Goal: Transaction & Acquisition: Purchase product/service

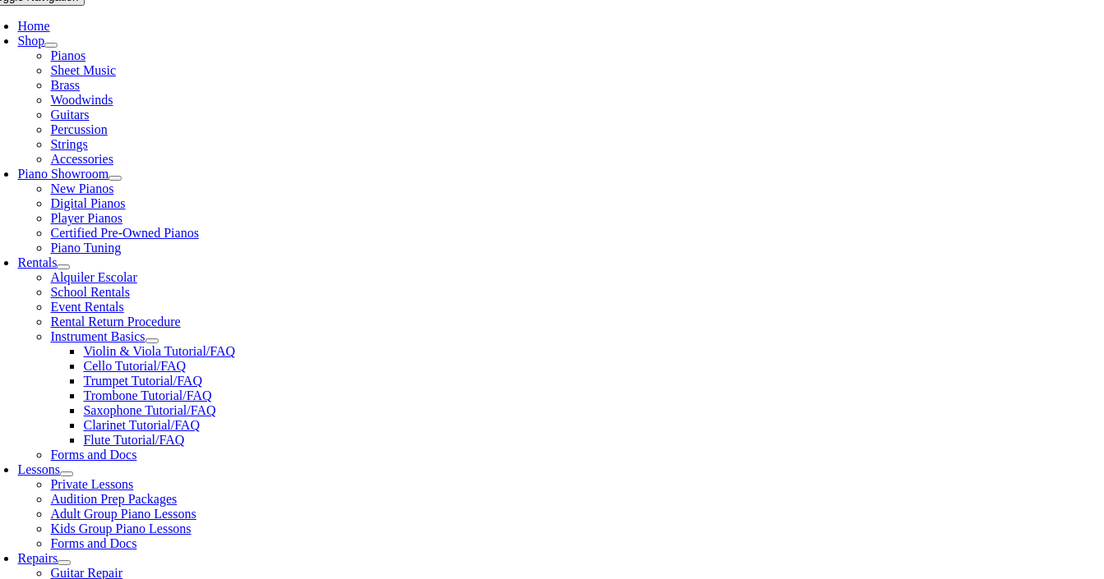
scroll to position [359, 0]
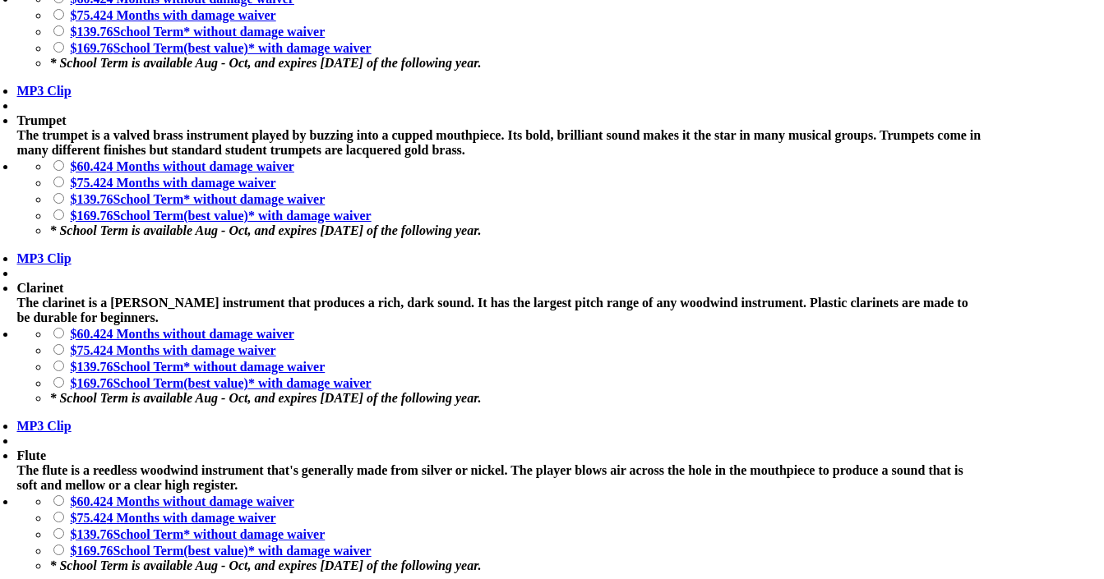
scroll to position [1718, 0]
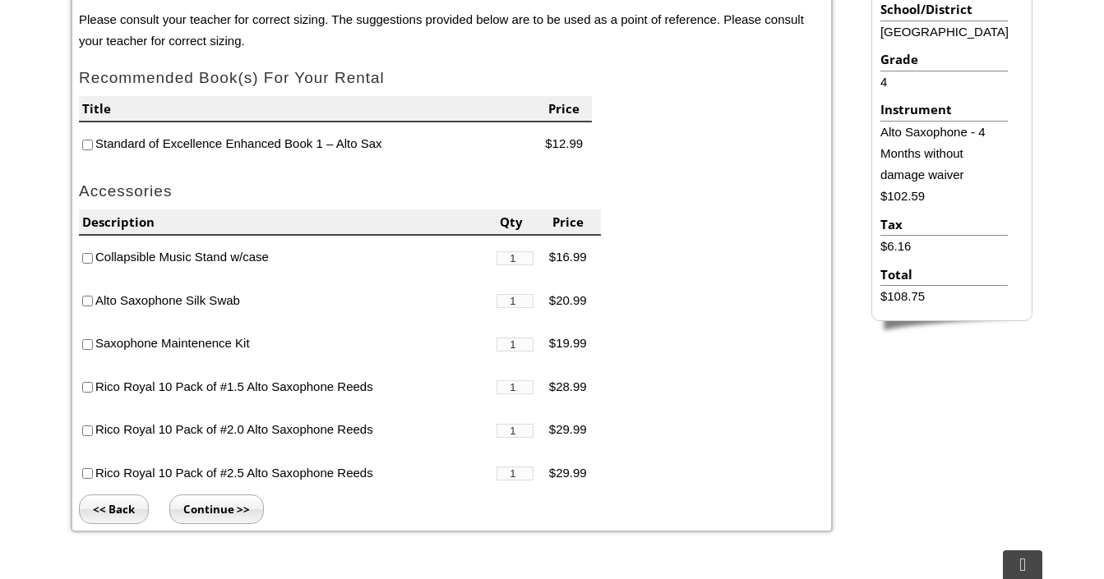
scroll to position [536, 0]
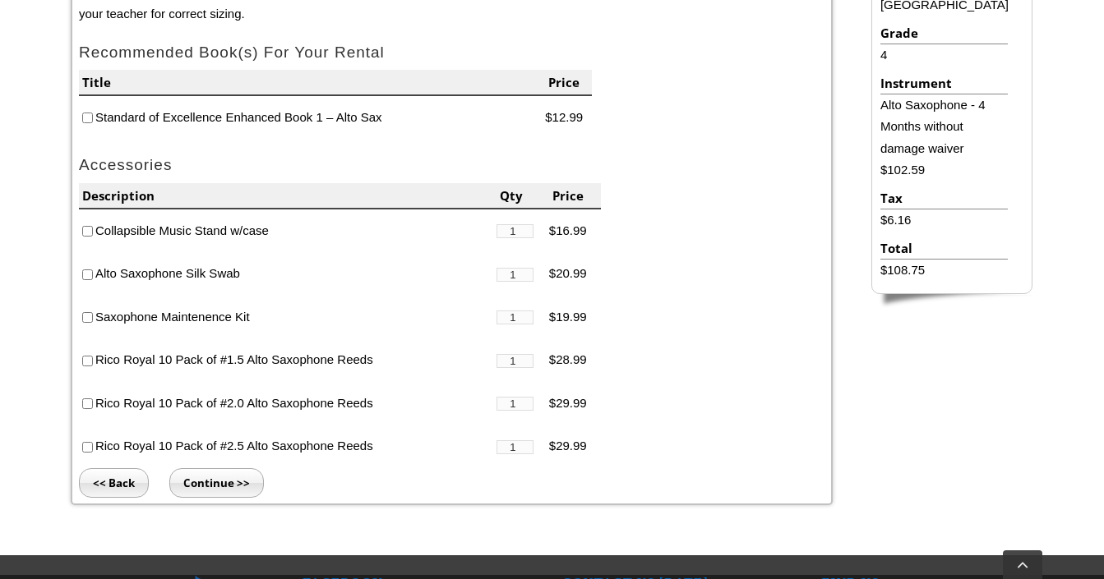
click at [87, 440] on input"] "checkbox" at bounding box center [87, 445] width 11 height 11
checkbox input"] "true"
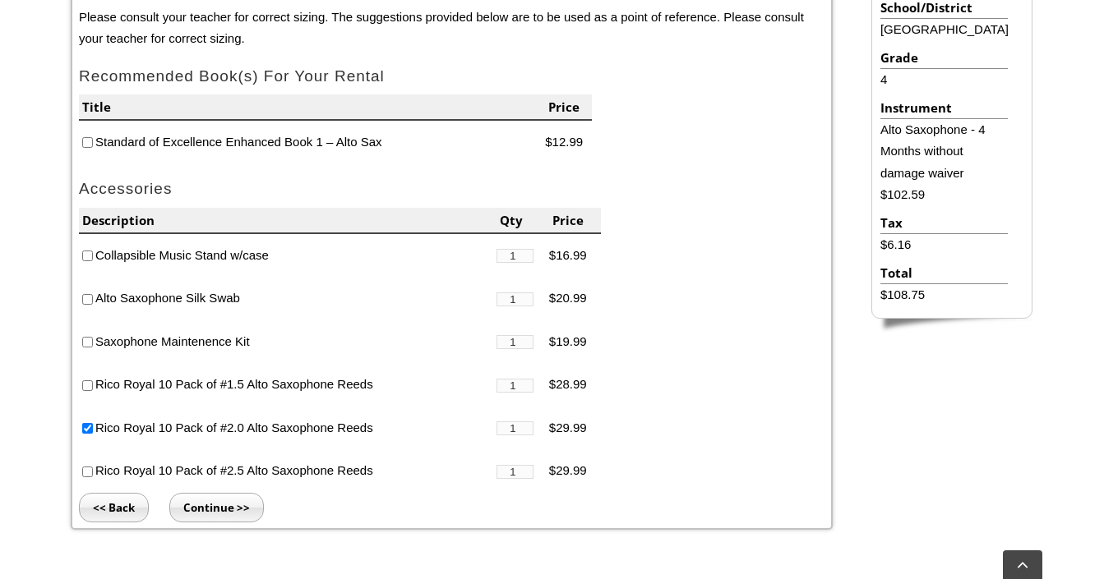
scroll to position [510, 0]
click at [86, 295] on input"] "checkbox" at bounding box center [87, 300] width 11 height 11
checkbox input"] "true"
click at [92, 142] on li "Standard of Excellence Enhanced Book 1 – Alto Sax" at bounding box center [312, 144] width 466 height 44
click at [88, 141] on input"] "checkbox" at bounding box center [87, 143] width 11 height 11
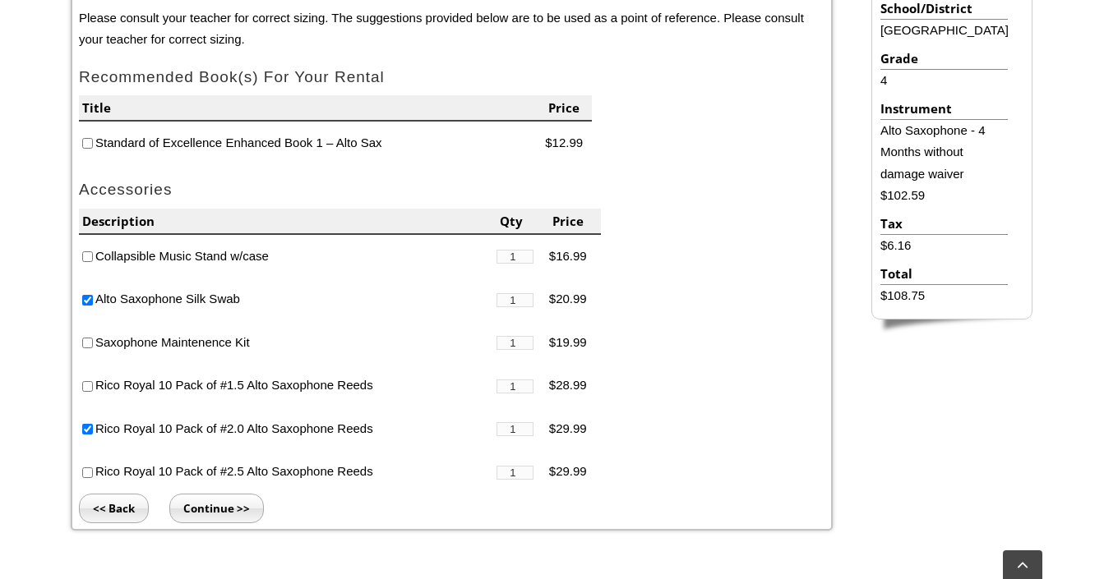
checkbox input"] "true"
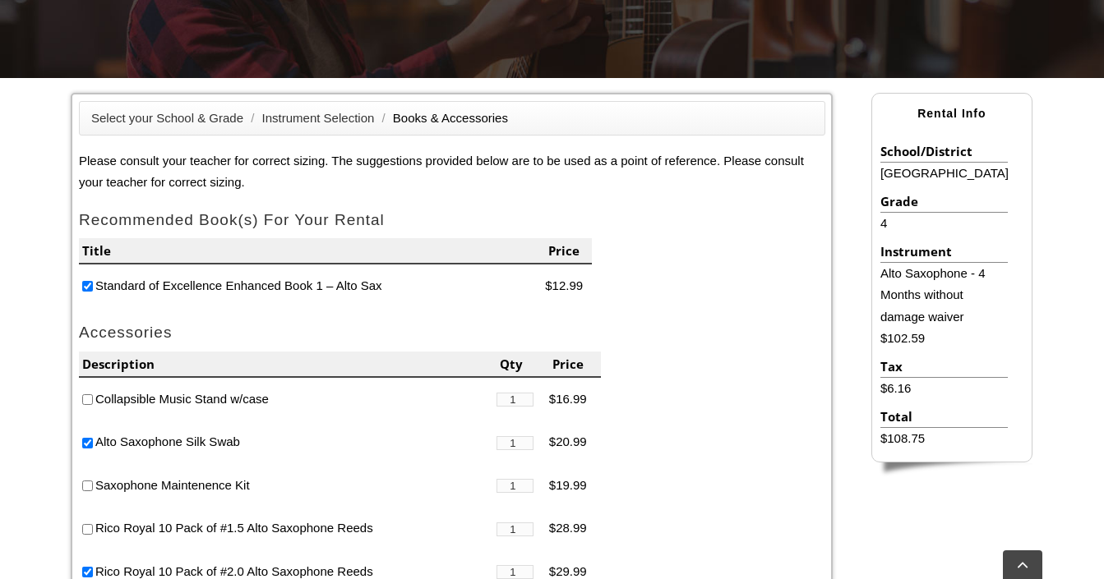
scroll to position [371, 0]
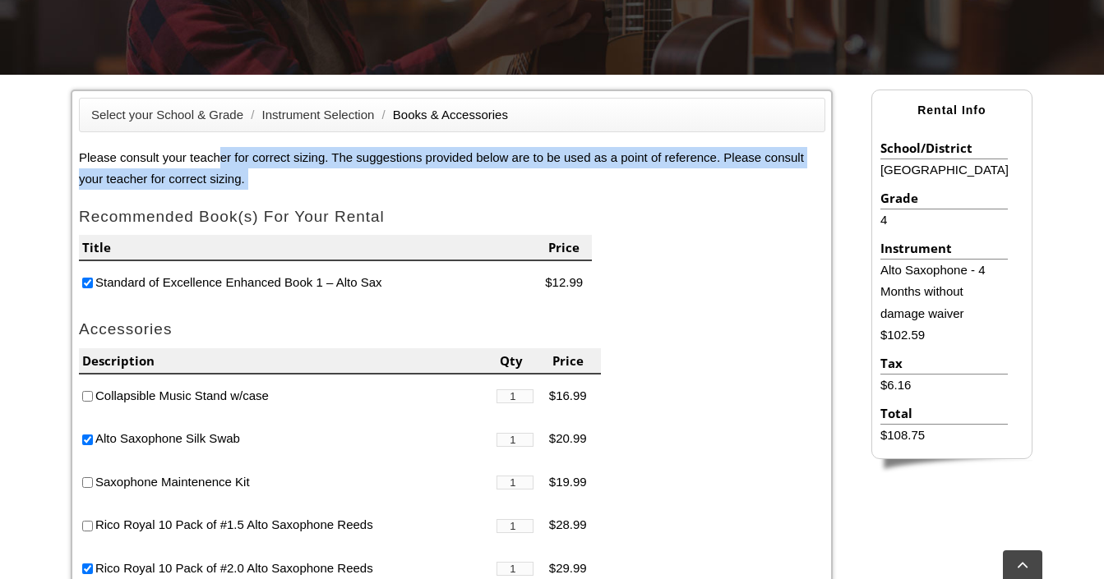
drag, startPoint x: 222, startPoint y: 151, endPoint x: 240, endPoint y: 189, distance: 41.9
click at [240, 190] on form "Please consult your teacher for correct sizing. The suggestions provided below …" at bounding box center [452, 390] width 746 height 487
click at [240, 173] on p "Please consult your teacher for correct sizing. The suggestions provided below …" at bounding box center [452, 169] width 746 height 44
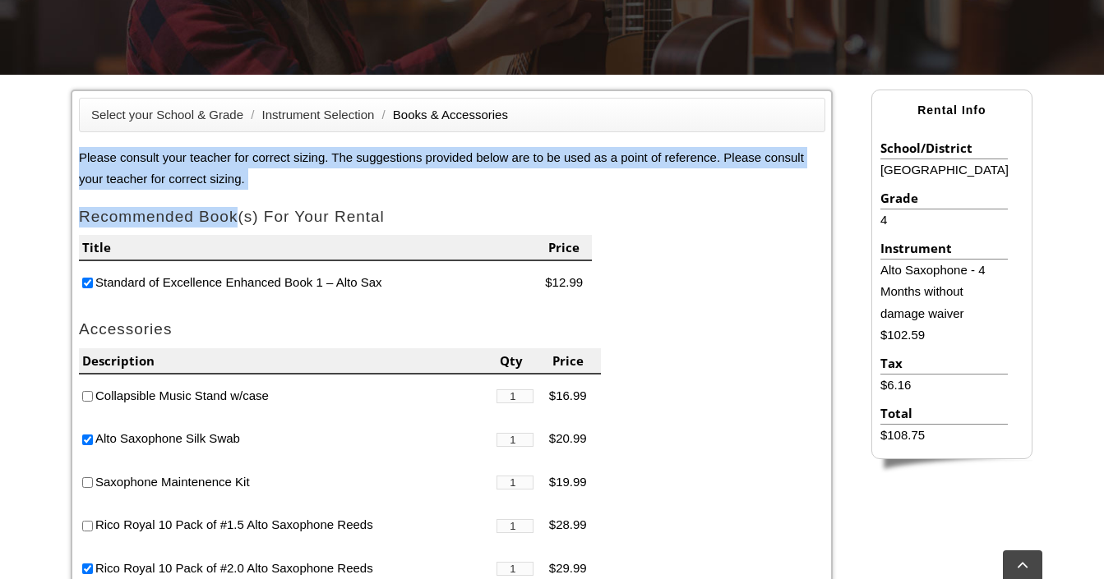
drag, startPoint x: 148, startPoint y: 146, endPoint x: 245, endPoint y: 219, distance: 121.0
click at [245, 219] on form "Please consult your teacher for correct sizing. The suggestions provided below …" at bounding box center [452, 390] width 746 height 487
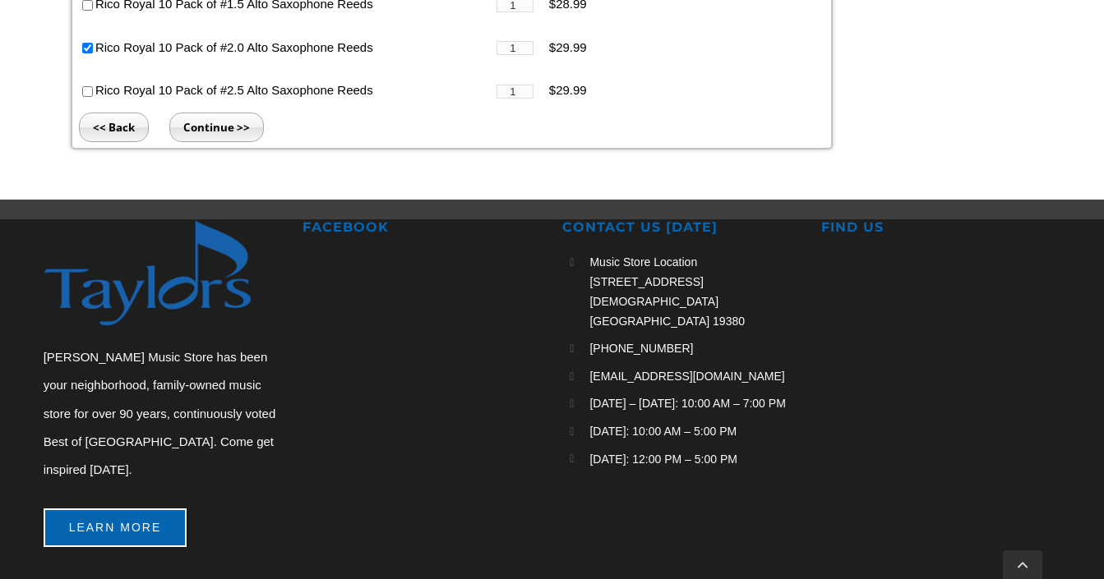
scroll to position [720, 0]
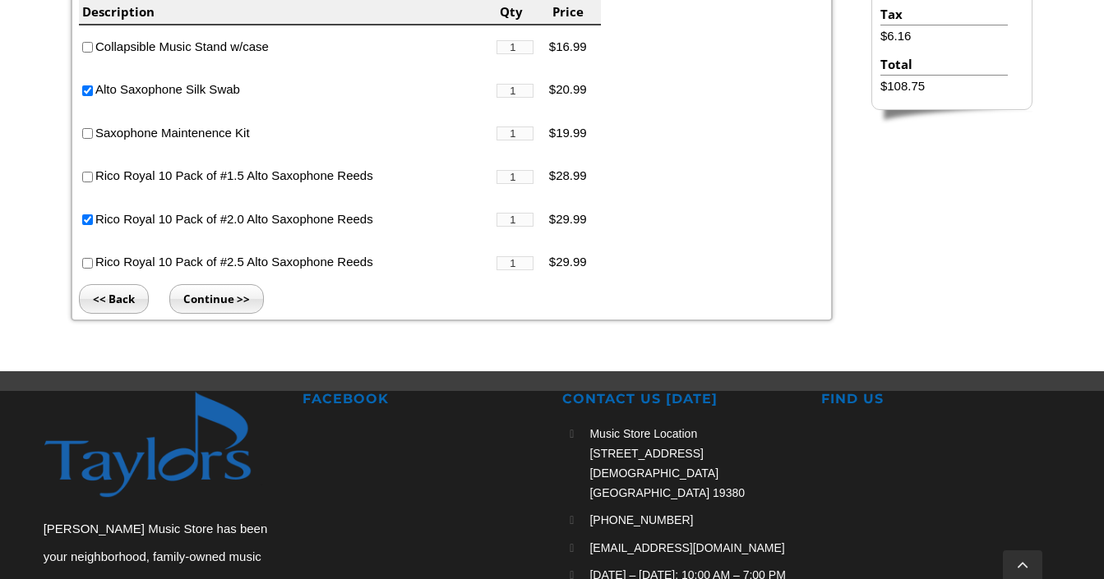
click at [204, 293] on input "Continue >>" at bounding box center [216, 299] width 95 height 30
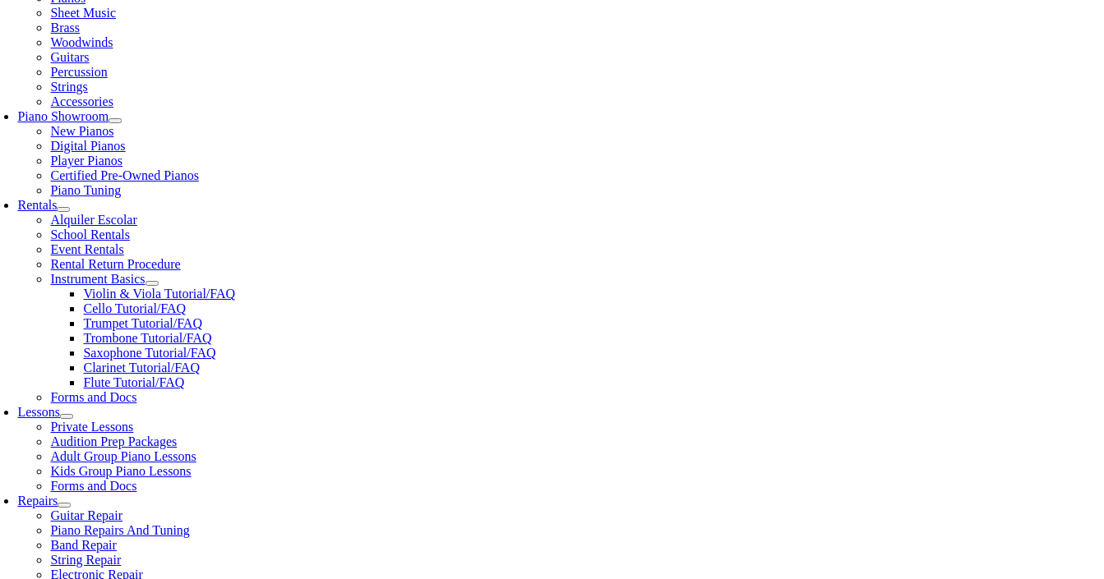
scroll to position [403, 0]
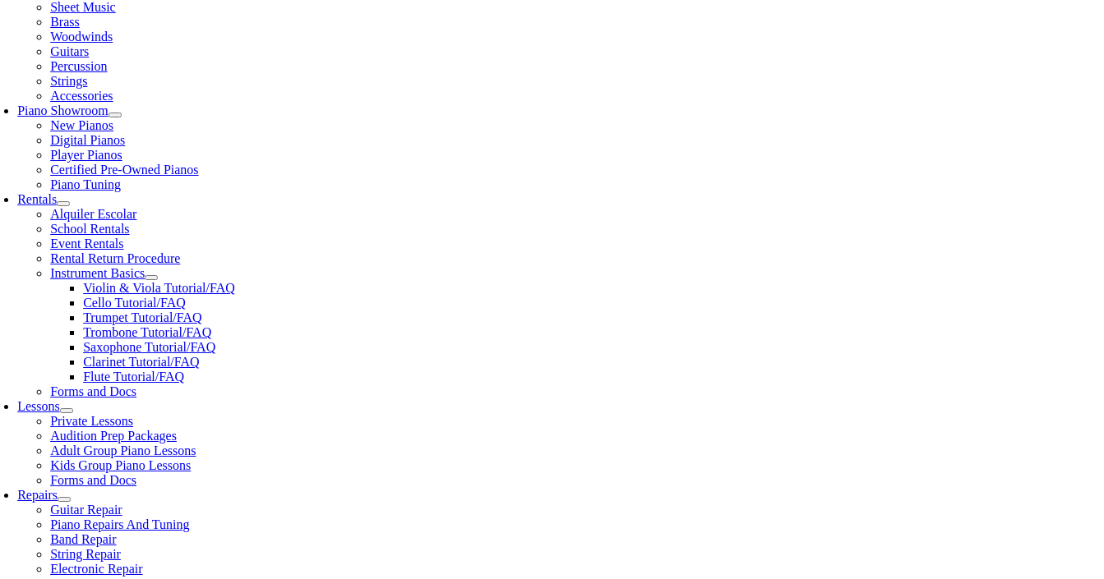
drag, startPoint x: 256, startPoint y: 157, endPoint x: 297, endPoint y: 180, distance: 47.8
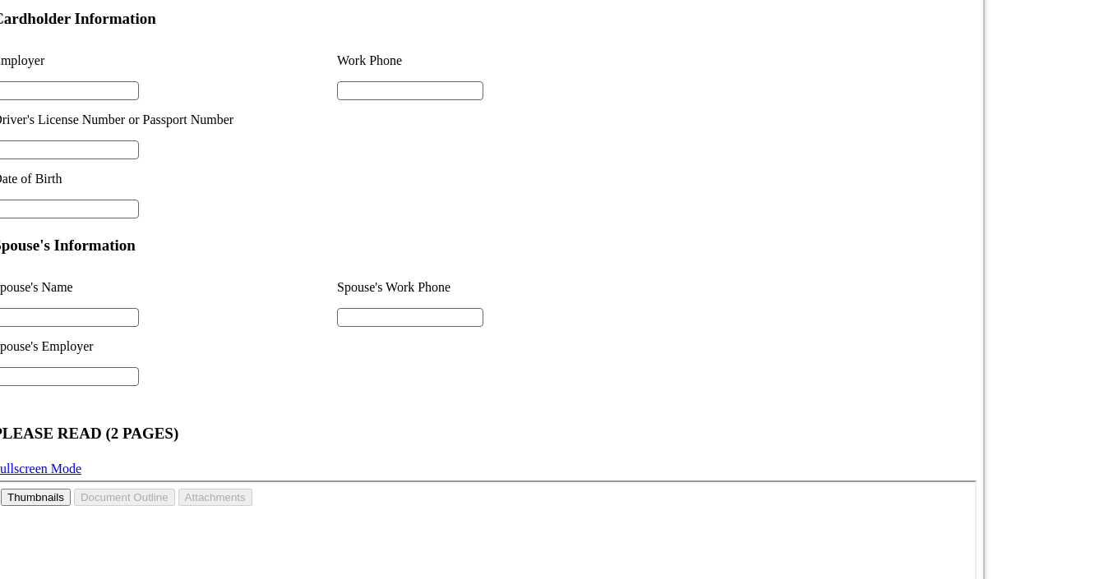
scroll to position [1398, 0]
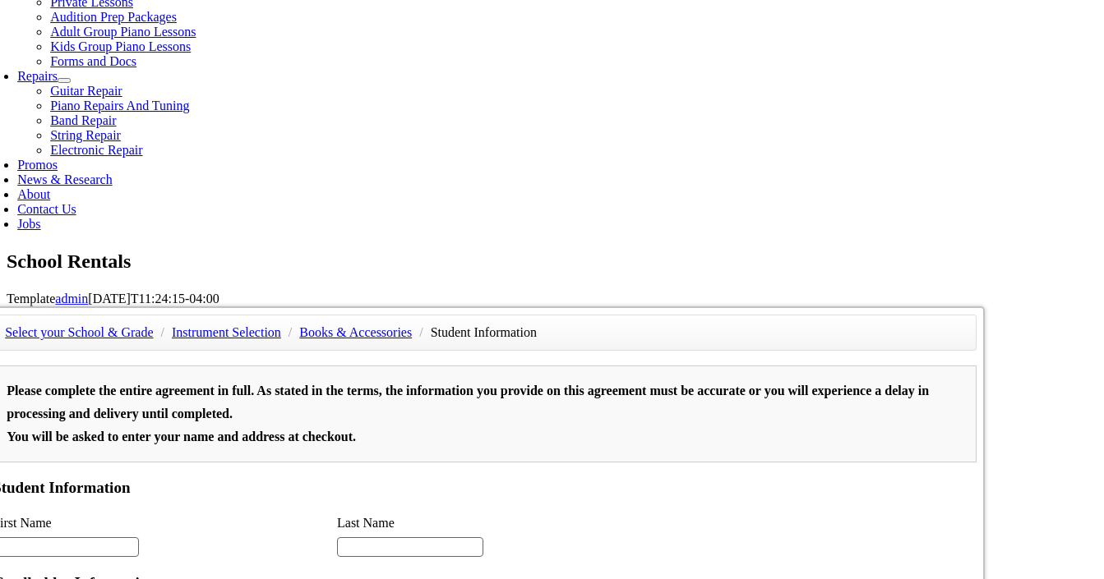
scroll to position [825, 0]
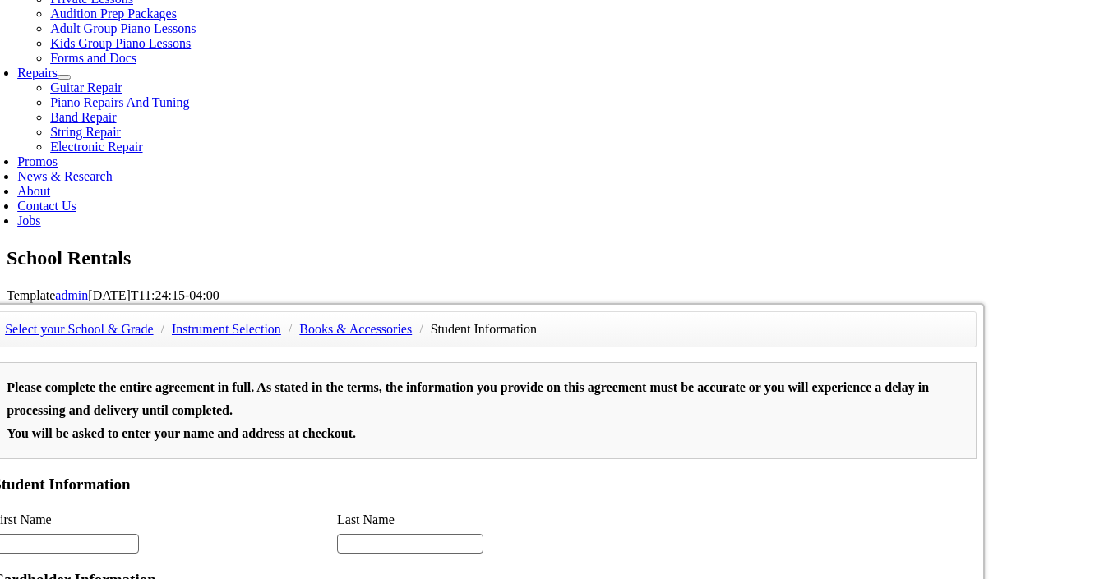
type input "1"
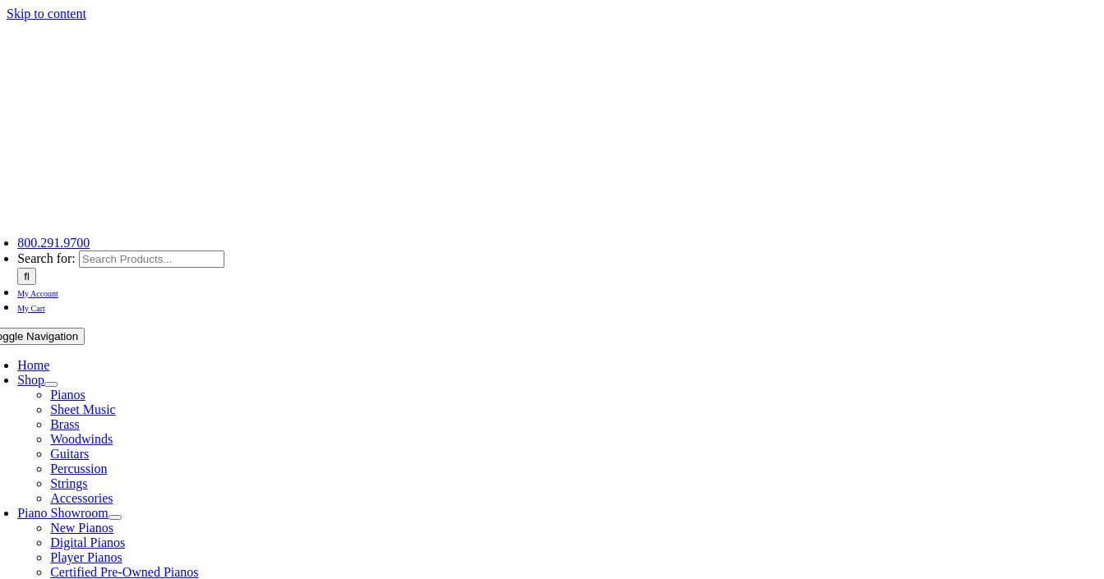
scroll to position [0, 0]
